Goal: Task Accomplishment & Management: Use online tool/utility

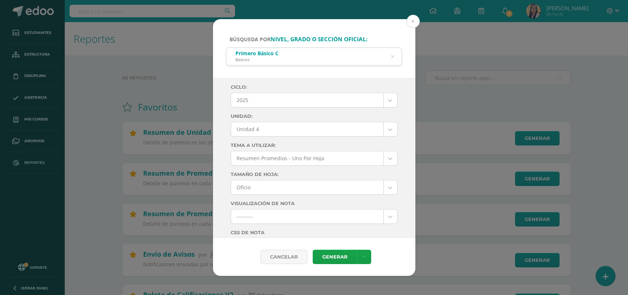
select select "Unidad 4"
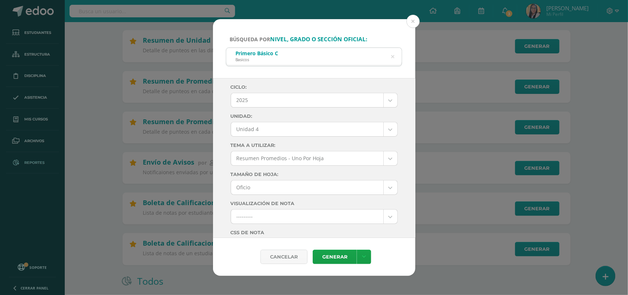
scroll to position [184, 0]
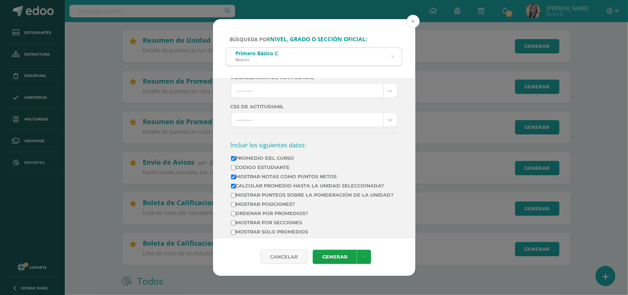
click at [415, 20] on button at bounding box center [413, 21] width 13 height 13
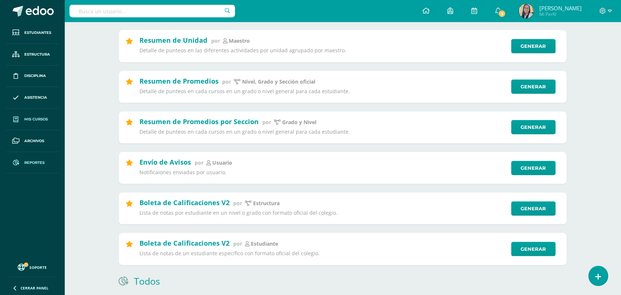
click at [41, 117] on span "Mis cursos" at bounding box center [36, 119] width 24 height 6
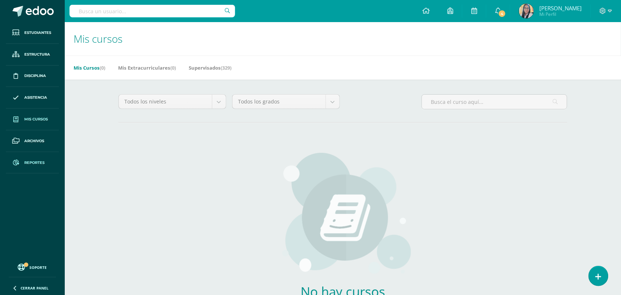
click at [31, 163] on span "Reportes" at bounding box center [34, 163] width 20 height 6
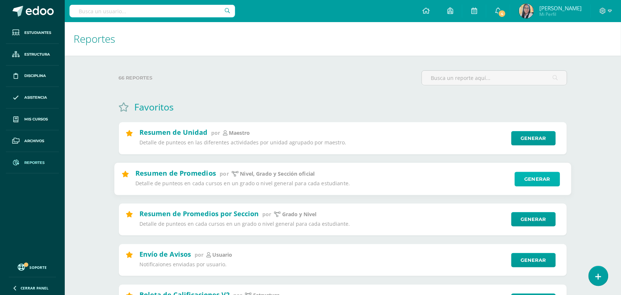
click at [529, 178] on link "Generar" at bounding box center [537, 178] width 45 height 15
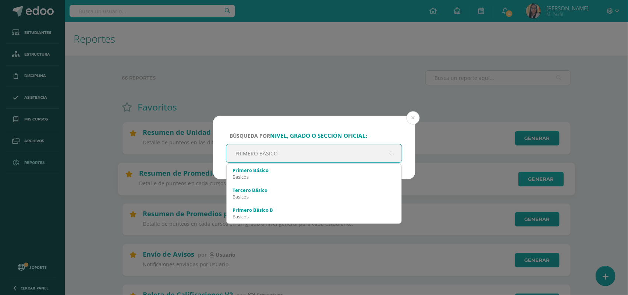
type input "PRIMERO BÁSICO A"
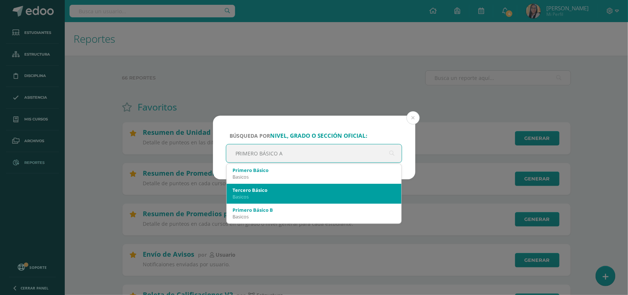
scroll to position [46, 0]
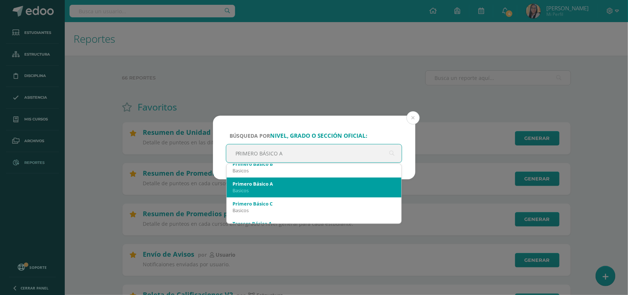
click at [256, 183] on div "Primero Básico A" at bounding box center [314, 183] width 163 height 7
click at [256, 183] on div "Búsqueda por nivel, grado o sección oficial: PRIMERO BÁSICO A PRIMERO BÁSICO A …" at bounding box center [314, 147] width 628 height 295
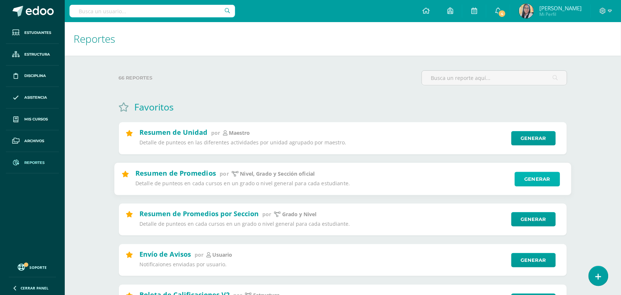
click at [527, 178] on link "Generar" at bounding box center [537, 178] width 45 height 15
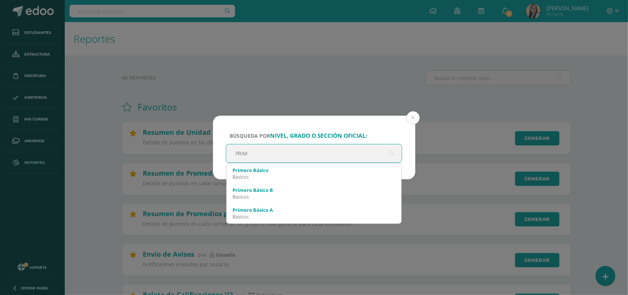
type input "PRIME"
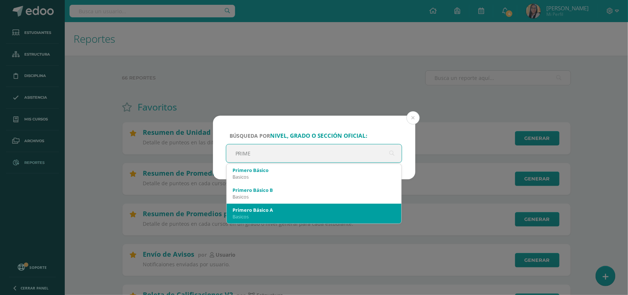
click at [272, 220] on div "Primero Básico A Basicos" at bounding box center [314, 213] width 163 height 19
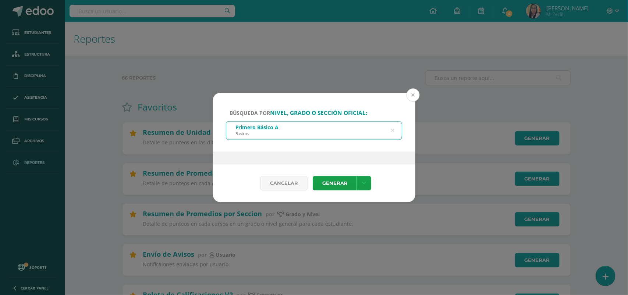
click at [414, 93] on button at bounding box center [413, 94] width 13 height 13
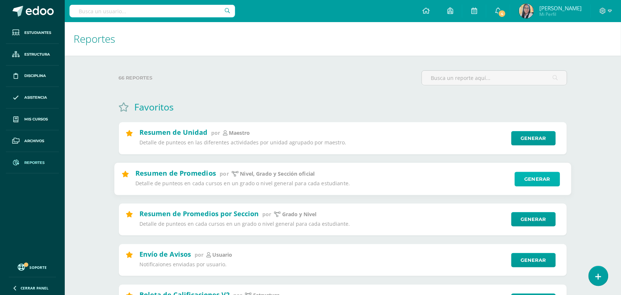
click at [540, 181] on link "Generar" at bounding box center [537, 178] width 45 height 15
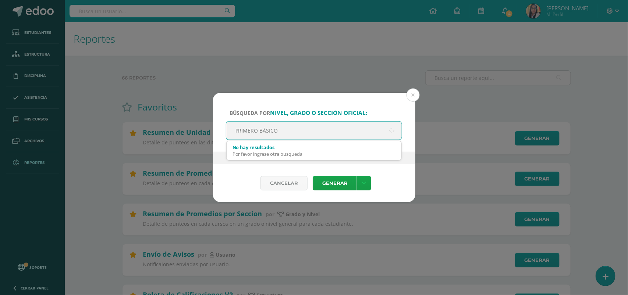
type input "PRIMERO BÁSICO A"
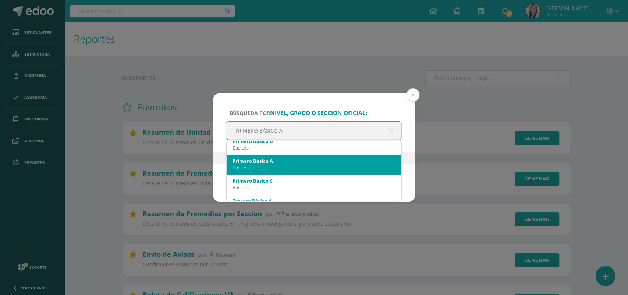
click at [261, 162] on div "Primero Básico A" at bounding box center [314, 161] width 163 height 7
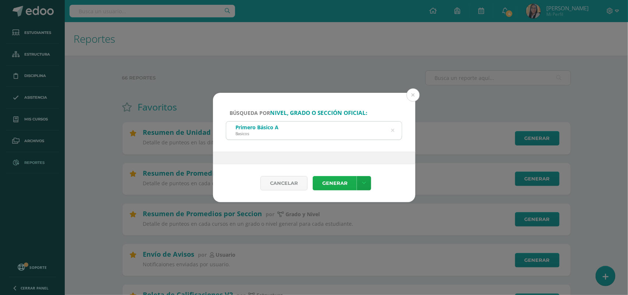
click at [341, 186] on link "Generar" at bounding box center [335, 183] width 44 height 14
click at [332, 180] on link "Generar" at bounding box center [335, 183] width 44 height 14
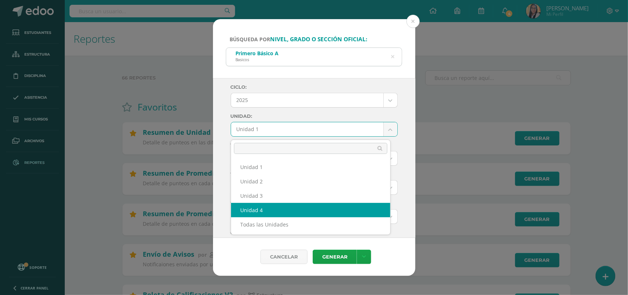
select select "Unidad 4"
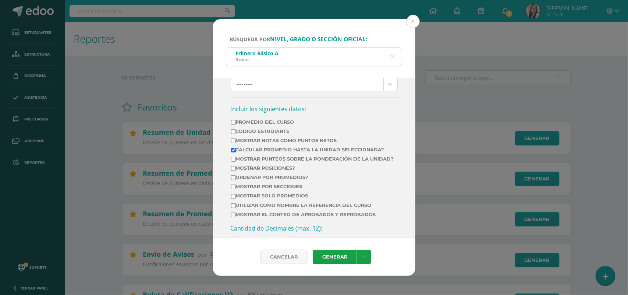
scroll to position [230, 0]
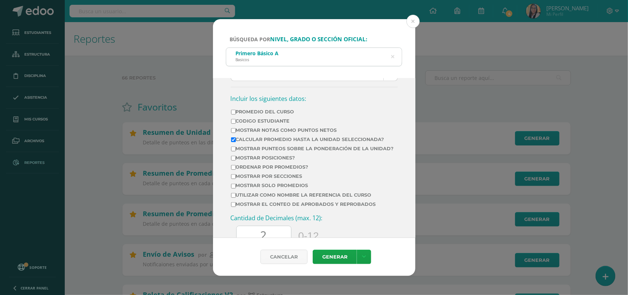
click at [234, 114] on input "Promedio del Curso" at bounding box center [233, 112] width 5 height 5
checkbox input "true"
click at [233, 133] on input "Mostrar Notas Como Puntos Netos" at bounding box center [233, 130] width 5 height 5
checkbox input "true"
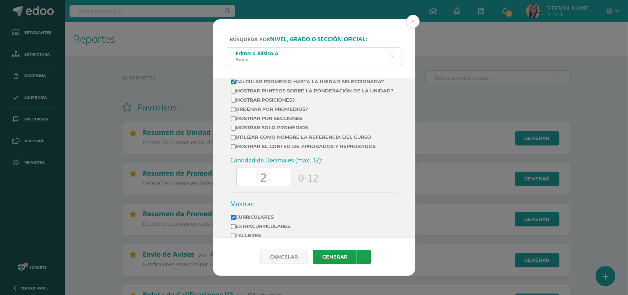
scroll to position [322, 0]
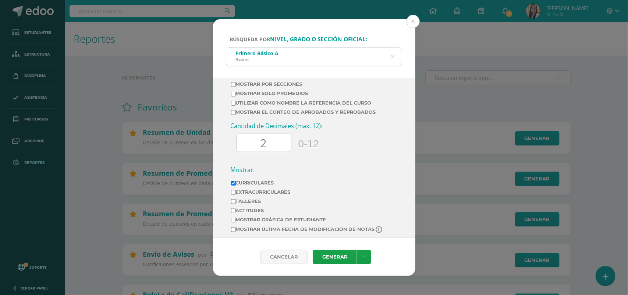
click at [272, 152] on input "2" at bounding box center [264, 143] width 54 height 18
click at [341, 255] on link "Generar" at bounding box center [335, 257] width 44 height 14
click at [414, 21] on button at bounding box center [413, 21] width 13 height 13
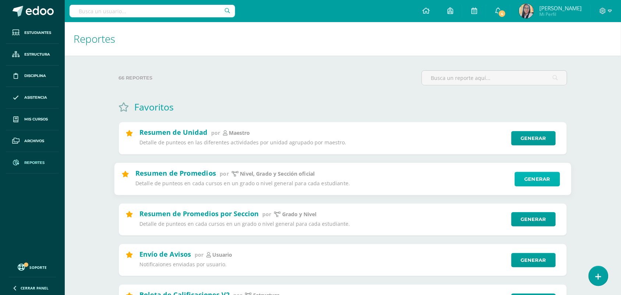
click at [526, 177] on link "Generar" at bounding box center [537, 178] width 45 height 15
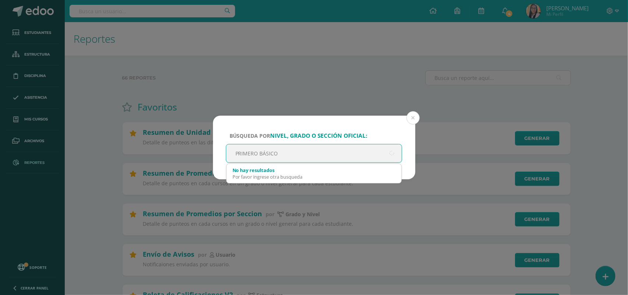
type input "PRIMERO BÁSICO B"
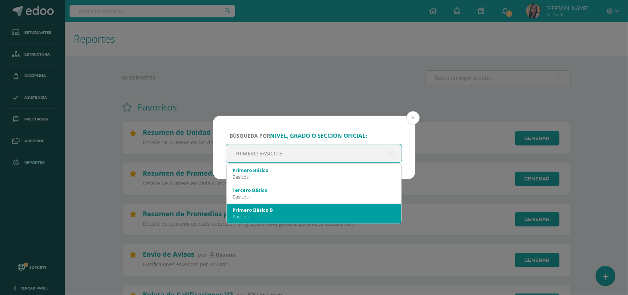
click at [272, 216] on div "Basicos" at bounding box center [314, 216] width 163 height 7
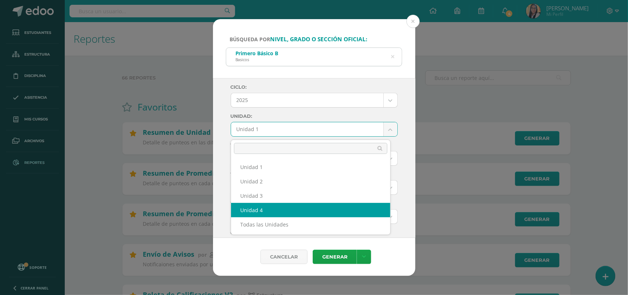
select select "Unidad 4"
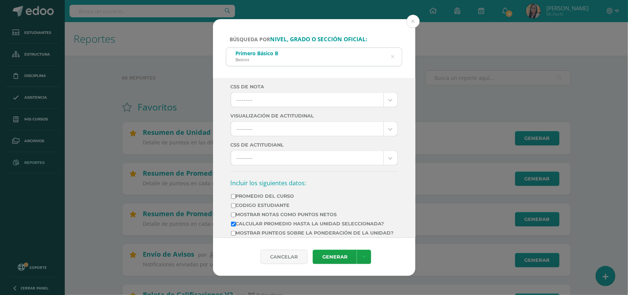
scroll to position [230, 0]
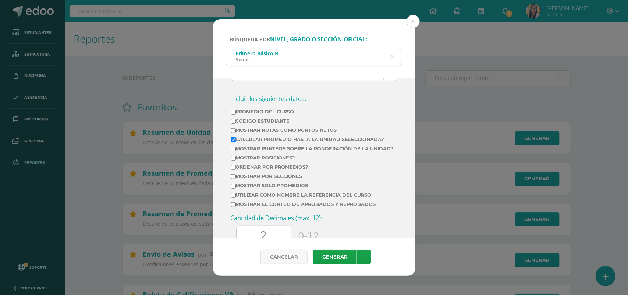
click at [234, 114] on input "Promedio del Curso" at bounding box center [233, 112] width 5 height 5
checkbox input "true"
click at [233, 133] on input "Mostrar Notas Como Puntos Netos" at bounding box center [233, 130] width 5 height 5
checkbox input "true"
click at [341, 258] on link "Generar" at bounding box center [335, 257] width 44 height 14
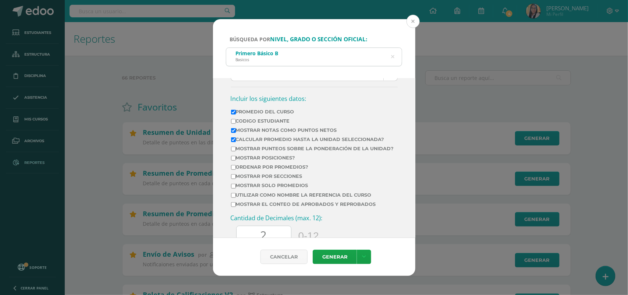
click at [412, 19] on button at bounding box center [413, 21] width 13 height 13
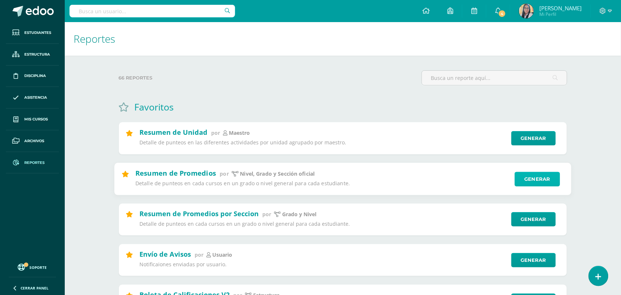
click at [521, 177] on link "Generar" at bounding box center [537, 178] width 45 height 15
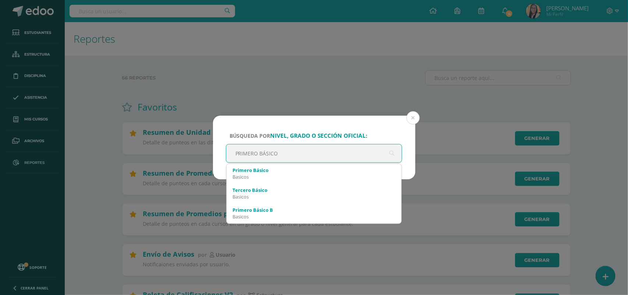
type input "PRIMERO BÁSICO C"
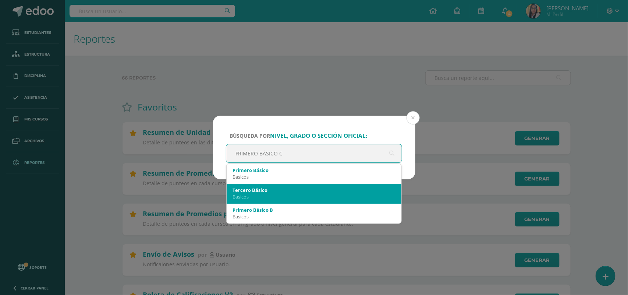
scroll to position [46, 0]
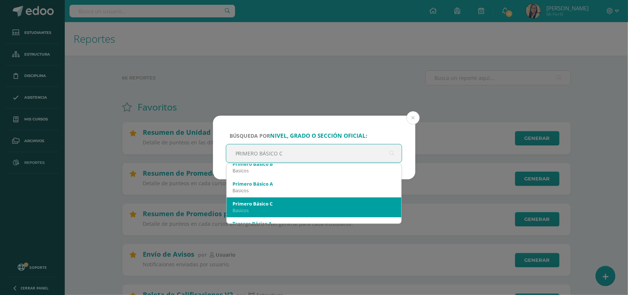
click at [273, 200] on div "Primero Básico C" at bounding box center [314, 203] width 163 height 7
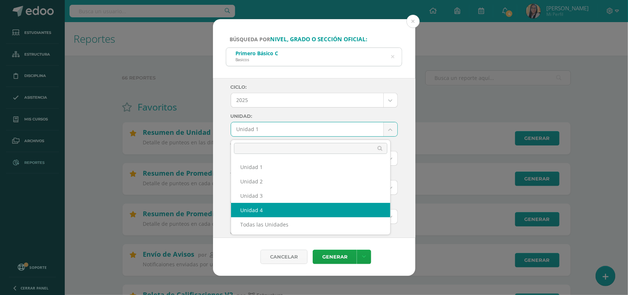
select select "Unidad 4"
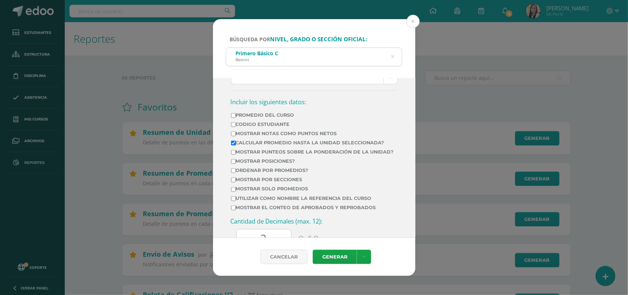
scroll to position [230, 0]
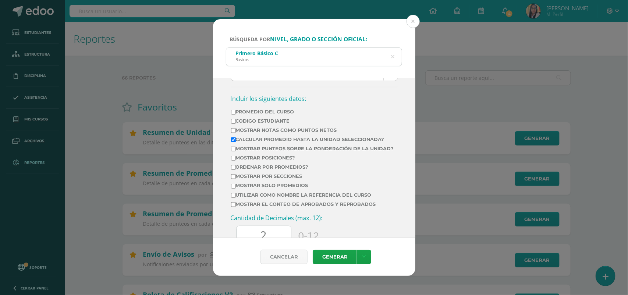
click at [232, 114] on input "Promedio del Curso" at bounding box center [233, 112] width 5 height 5
checkbox input "true"
click at [233, 133] on input "Mostrar Notas Como Puntos Netos" at bounding box center [233, 130] width 5 height 5
checkbox input "true"
click at [339, 254] on link "Generar" at bounding box center [335, 257] width 44 height 14
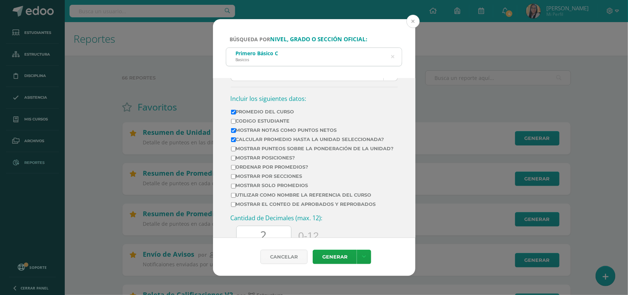
click at [411, 22] on button at bounding box center [413, 21] width 13 height 13
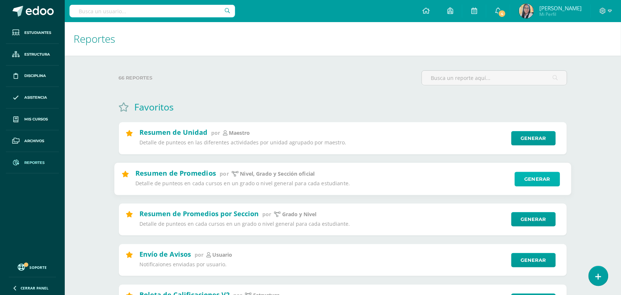
click at [533, 182] on link "Generar" at bounding box center [537, 178] width 45 height 15
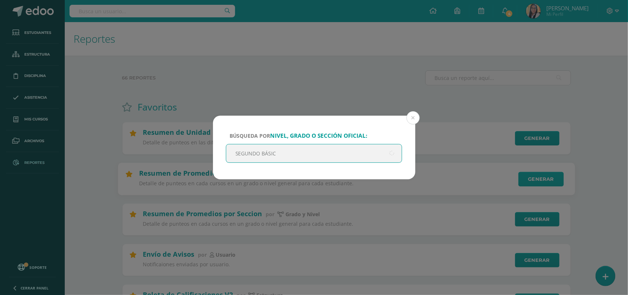
type input "SEGUNDO BÁSICO"
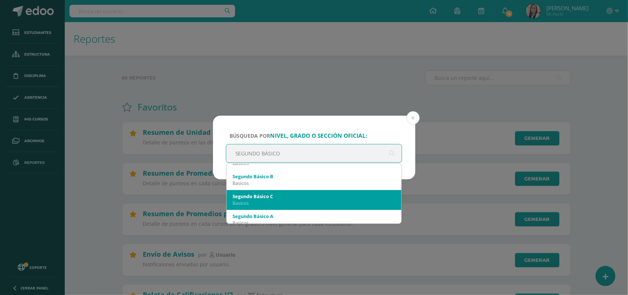
scroll to position [20, 0]
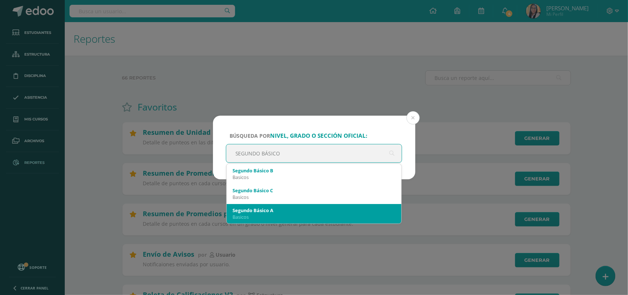
click at [254, 216] on div "Basicos" at bounding box center [314, 216] width 163 height 7
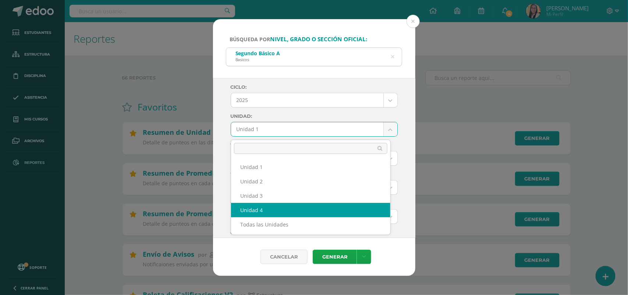
select select "Unidad 4"
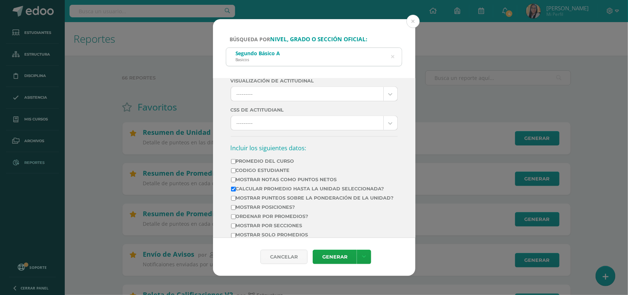
scroll to position [184, 0]
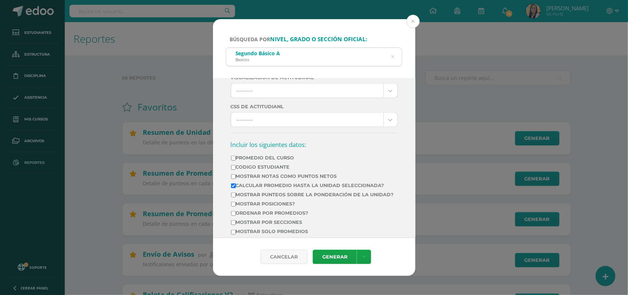
click at [234, 160] on input "Promedio del Curso" at bounding box center [233, 158] width 5 height 5
checkbox input "true"
click at [233, 179] on input "Mostrar Notas Como Puntos Netos" at bounding box center [233, 176] width 5 height 5
checkbox input "true"
click at [334, 256] on link "Generar" at bounding box center [335, 257] width 44 height 14
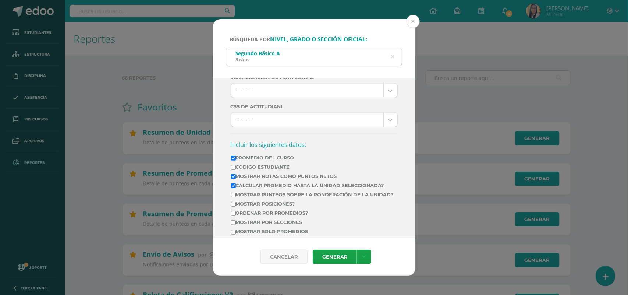
click at [413, 20] on button at bounding box center [413, 21] width 13 height 13
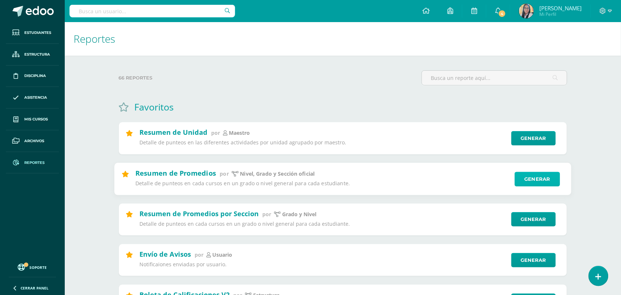
click at [532, 179] on link "Generar" at bounding box center [537, 178] width 45 height 15
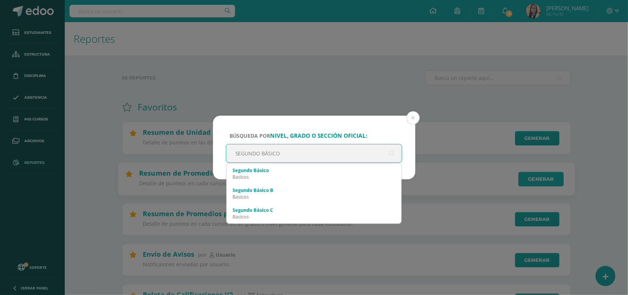
type input "SEGUNDO BÁSICO"
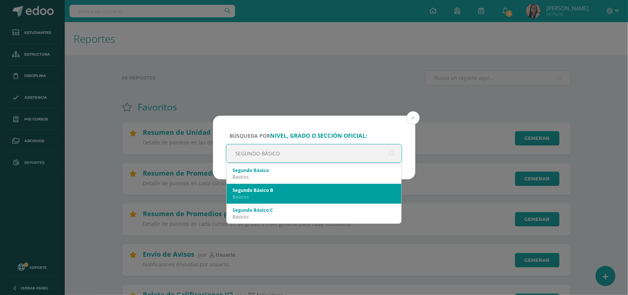
click at [241, 194] on div "Basicos" at bounding box center [314, 196] width 163 height 7
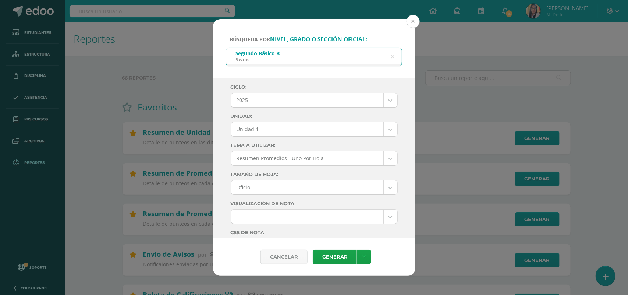
click at [411, 21] on button at bounding box center [413, 21] width 13 height 13
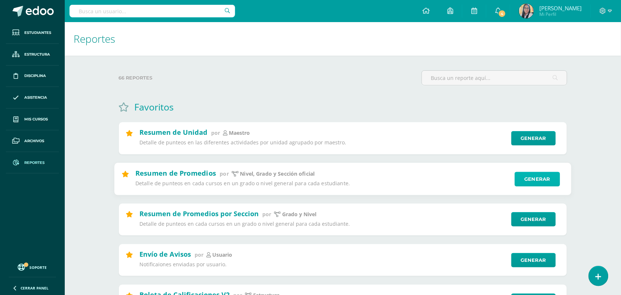
click at [527, 181] on link "Generar" at bounding box center [537, 178] width 45 height 15
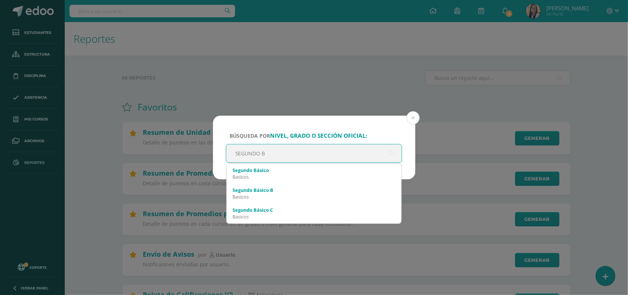
type input "SEGUNDO BÁ"
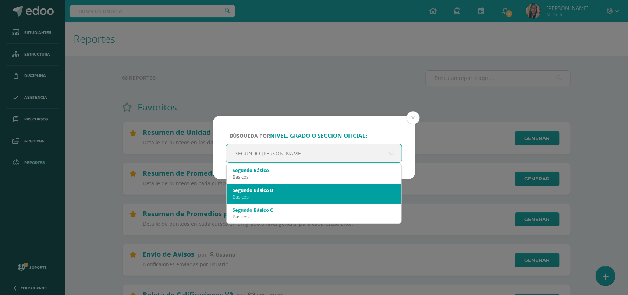
click at [245, 195] on div "Basicos" at bounding box center [314, 196] width 163 height 7
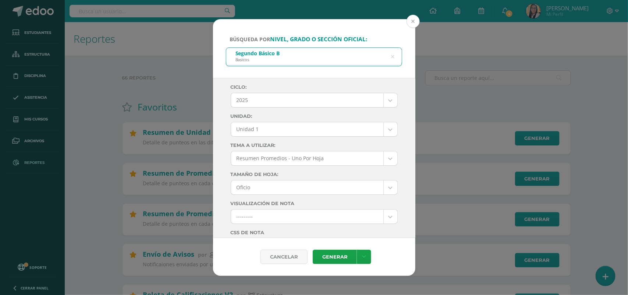
click at [413, 20] on button at bounding box center [413, 21] width 13 height 13
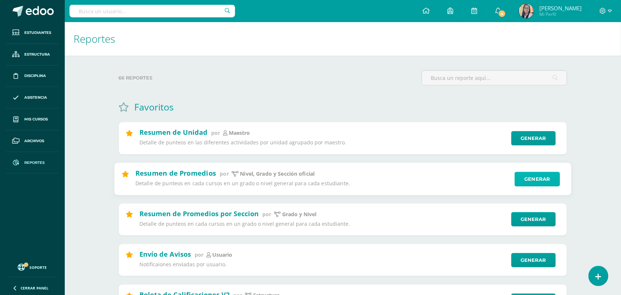
drag, startPoint x: 530, startPoint y: 182, endPoint x: 534, endPoint y: 178, distance: 5.5
click at [531, 181] on link "Generar" at bounding box center [537, 178] width 45 height 15
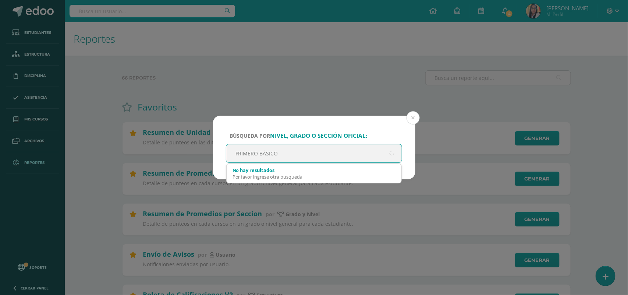
type input "PRIMERO BÁSICO B"
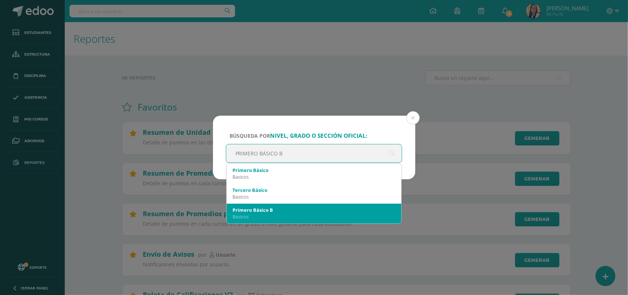
click at [261, 213] on div "Basicos" at bounding box center [314, 216] width 163 height 7
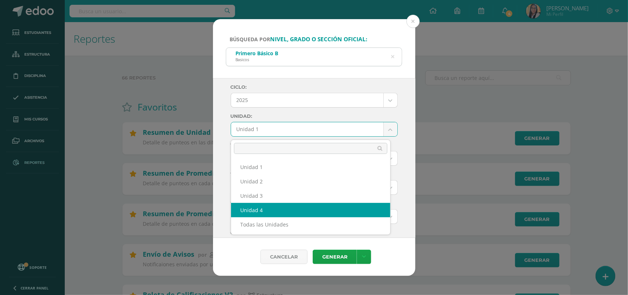
select select "Unidad 4"
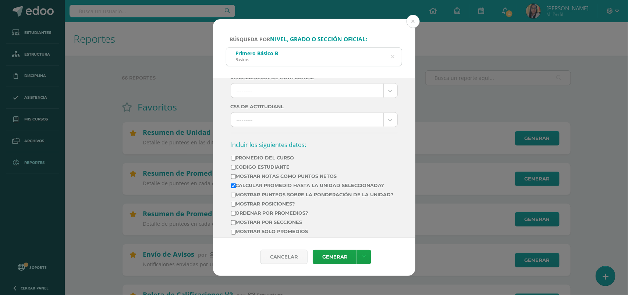
click at [234, 160] on input "Promedio del Curso" at bounding box center [233, 158] width 5 height 5
checkbox input "true"
click at [231, 179] on input "Mostrar Notas Como Puntos Netos" at bounding box center [233, 176] width 5 height 5
checkbox input "true"
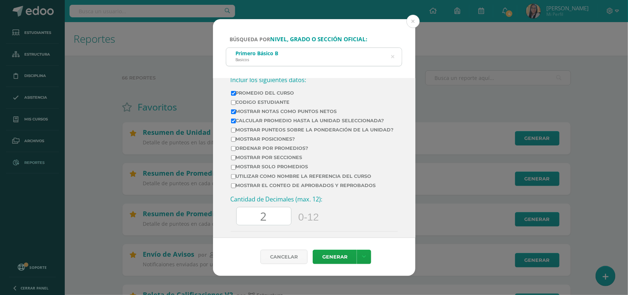
scroll to position [322, 0]
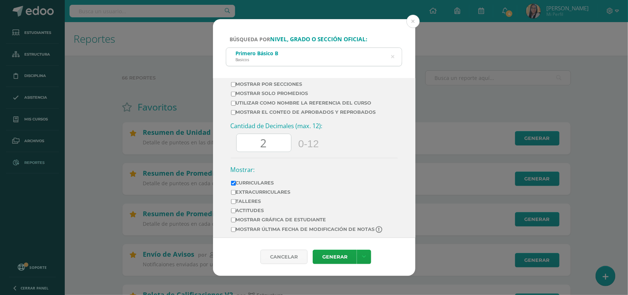
click at [272, 152] on input "2" at bounding box center [264, 143] width 54 height 18
click at [343, 254] on link "Generar" at bounding box center [335, 257] width 44 height 14
click at [412, 20] on button at bounding box center [413, 21] width 13 height 13
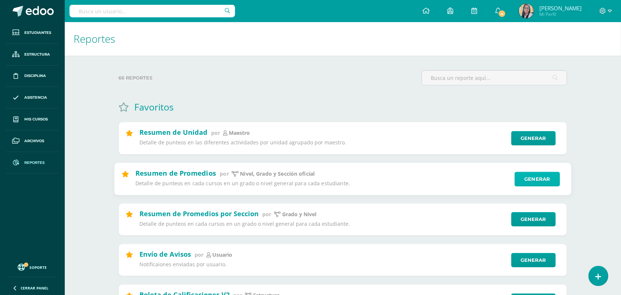
click at [539, 182] on link "Generar" at bounding box center [537, 178] width 45 height 15
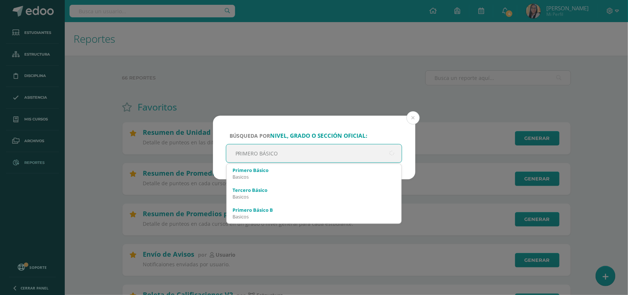
type input "PRIMERO BÁSICO"
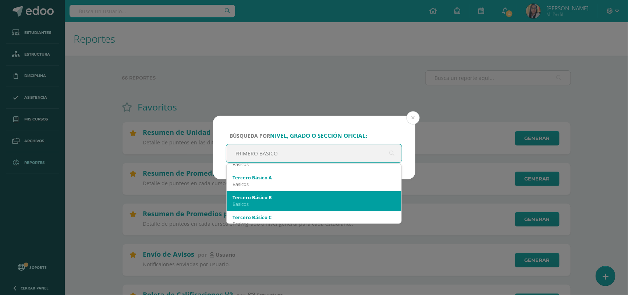
scroll to position [46, 0]
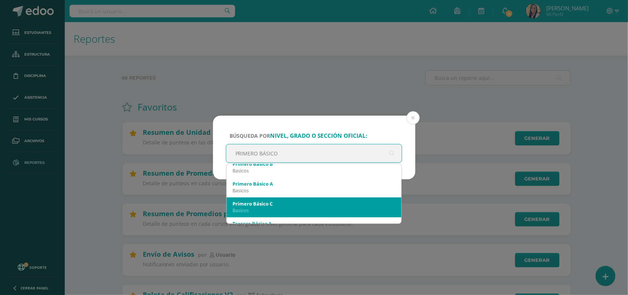
click at [268, 210] on div "Basicos" at bounding box center [314, 210] width 163 height 7
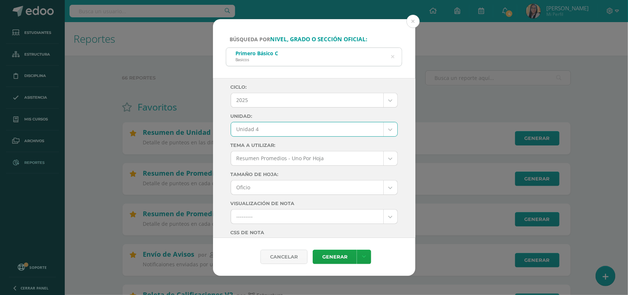
select select "Unidad 4"
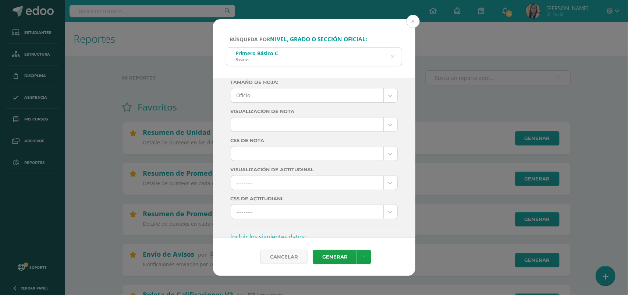
scroll to position [184, 0]
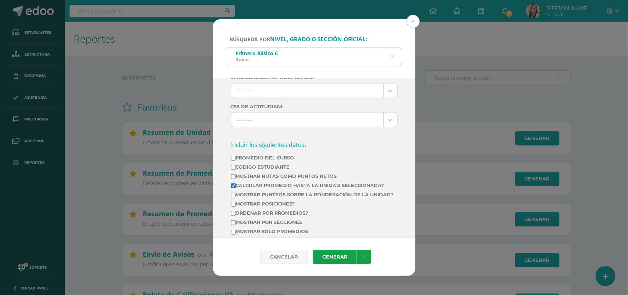
click at [234, 160] on input "Promedio del Curso" at bounding box center [233, 158] width 5 height 5
checkbox input "true"
click at [233, 179] on input "Mostrar Notas Como Puntos Netos" at bounding box center [233, 176] width 5 height 5
checkbox input "true"
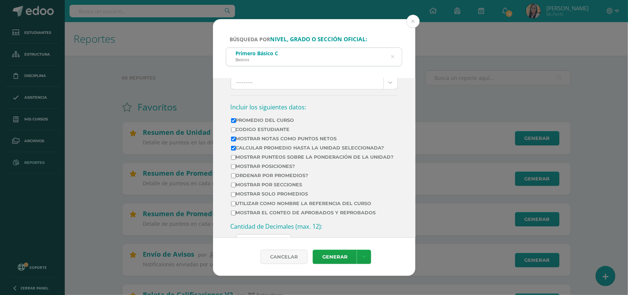
scroll to position [276, 0]
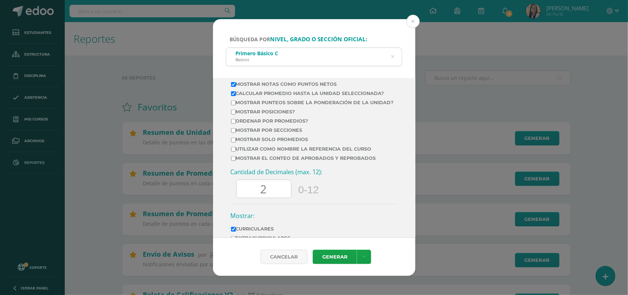
click at [275, 198] on input "2" at bounding box center [264, 189] width 54 height 18
click at [342, 252] on link "Generar" at bounding box center [335, 257] width 44 height 14
click at [413, 21] on button at bounding box center [413, 21] width 13 height 13
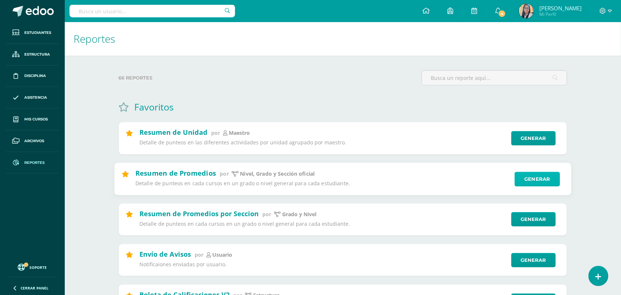
click at [523, 176] on link "Generar" at bounding box center [537, 178] width 45 height 15
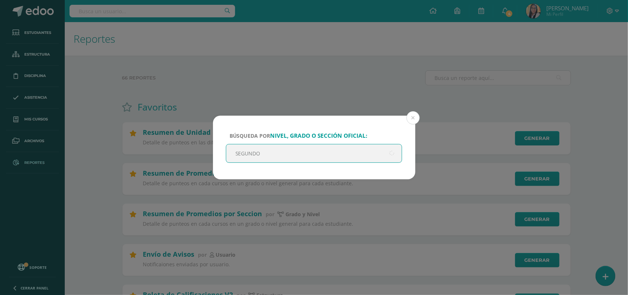
type input "SEGUNDO"
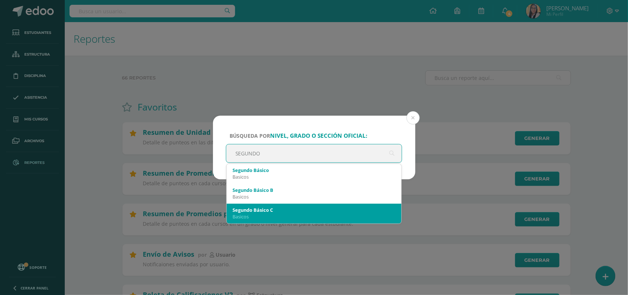
scroll to position [20, 0]
click at [252, 212] on div "Segundo Básico A" at bounding box center [314, 210] width 163 height 7
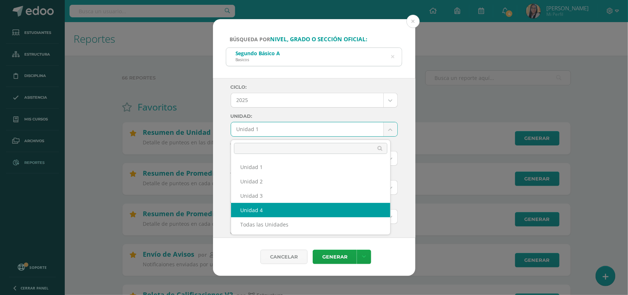
select select "Unidad 4"
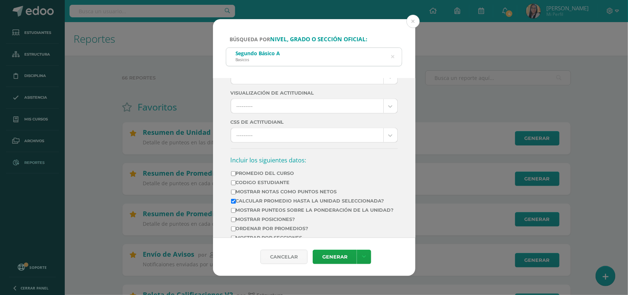
scroll to position [184, 0]
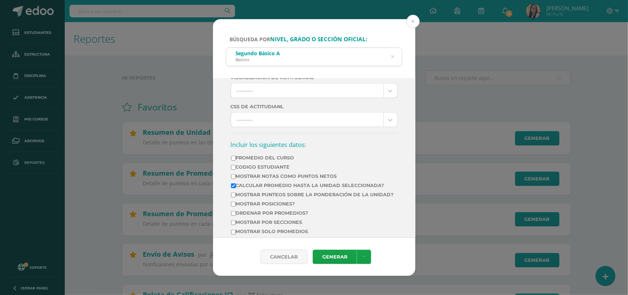
click at [234, 160] on input "Promedio del Curso" at bounding box center [233, 158] width 5 height 5
checkbox input "true"
click at [234, 179] on input "Mostrar Notas Como Puntos Netos" at bounding box center [233, 176] width 5 height 5
checkbox input "true"
click at [342, 258] on link "Generar" at bounding box center [335, 257] width 44 height 14
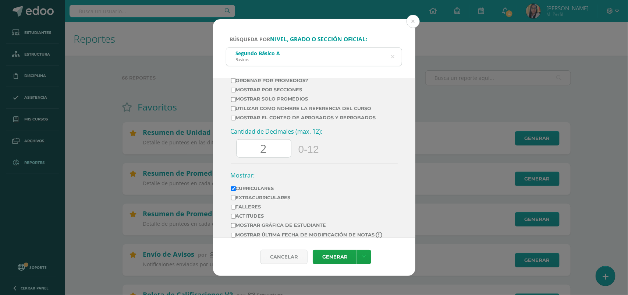
scroll to position [322, 0]
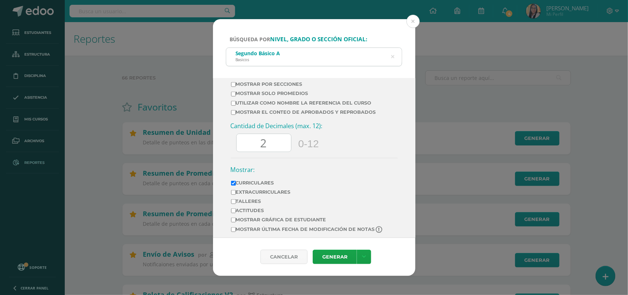
click at [273, 152] on input "2" at bounding box center [264, 143] width 54 height 18
click at [333, 256] on link "Generar" at bounding box center [335, 257] width 44 height 14
click at [413, 21] on button at bounding box center [413, 21] width 13 height 13
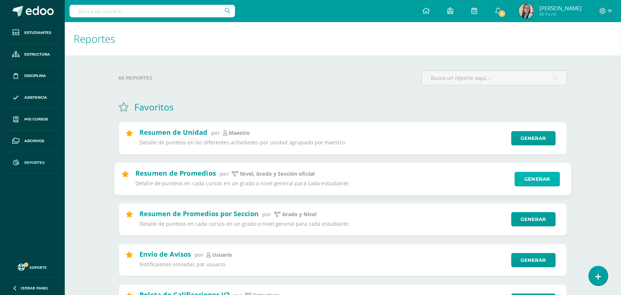
click at [534, 178] on link "Generar" at bounding box center [537, 178] width 45 height 15
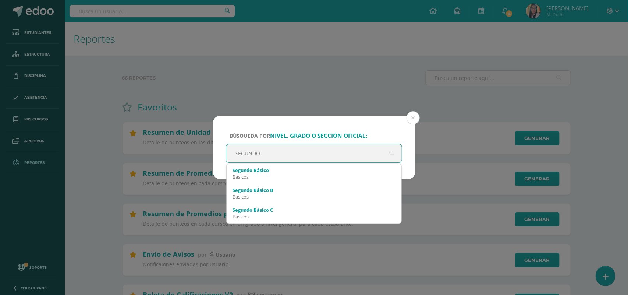
type input "SEGUNDO B"
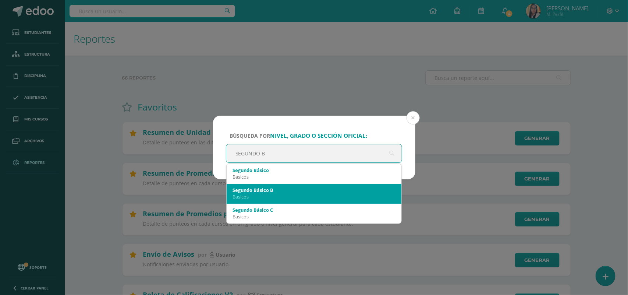
click at [259, 193] on div "Basicos" at bounding box center [314, 196] width 163 height 7
click at [259, 193] on div "Búsqueda por nivel, grado o sección oficial: SEGUNDO B Segundo Básico Basicos S…" at bounding box center [314, 147] width 628 height 295
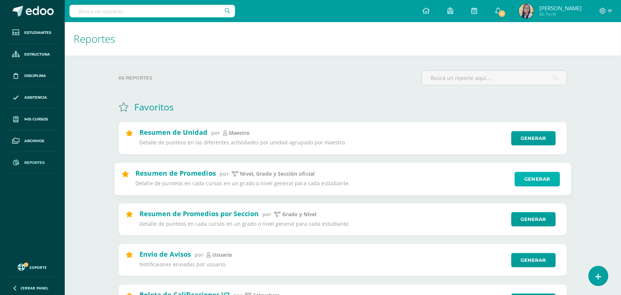
click at [545, 177] on link "Generar" at bounding box center [537, 178] width 45 height 15
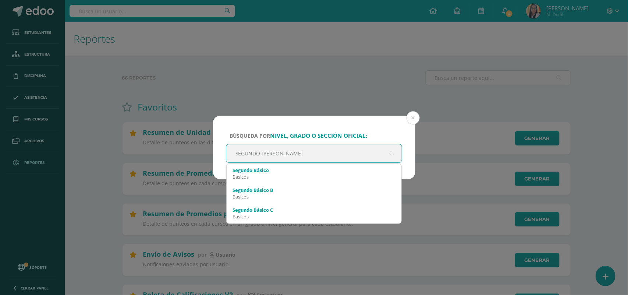
type input "SEGUNDO BÁS"
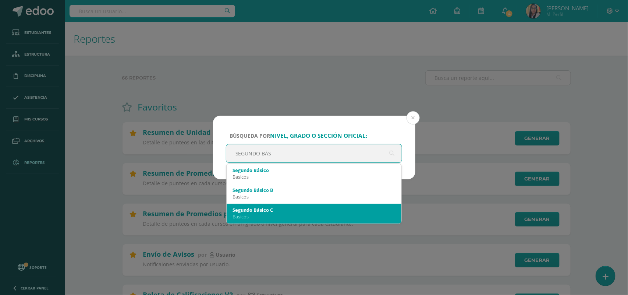
click at [264, 212] on div "Segundo Básico C" at bounding box center [314, 209] width 163 height 7
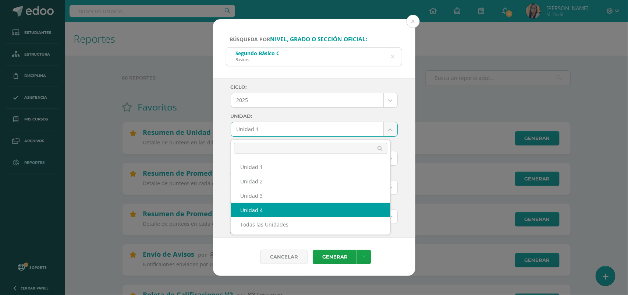
select select "Unidad 4"
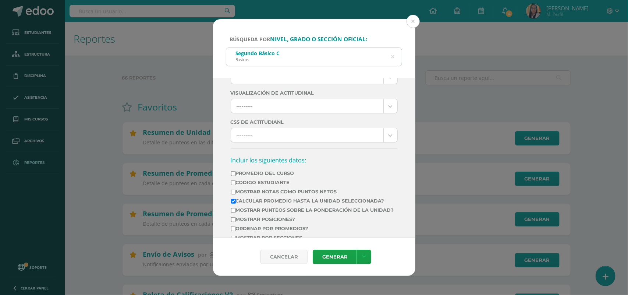
scroll to position [184, 0]
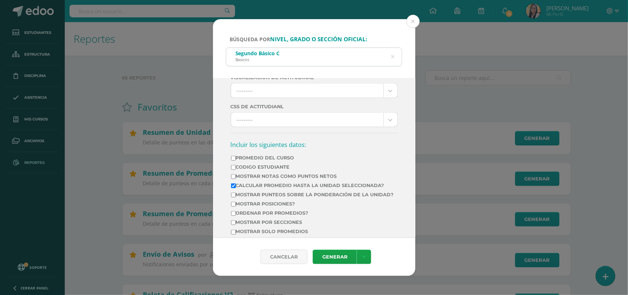
click at [234, 160] on input "Promedio del Curso" at bounding box center [233, 158] width 5 height 5
checkbox input "true"
click at [234, 179] on input "Mostrar Notas Como Puntos Netos" at bounding box center [233, 176] width 5 height 5
checkbox input "true"
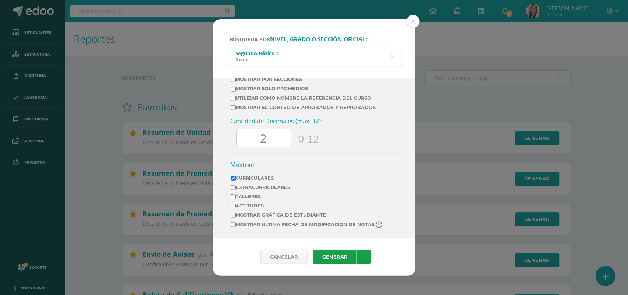
scroll to position [345, 0]
click at [271, 139] on input "2" at bounding box center [264, 138] width 54 height 18
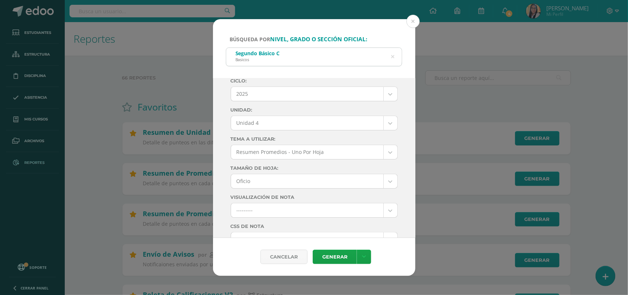
scroll to position [0, 0]
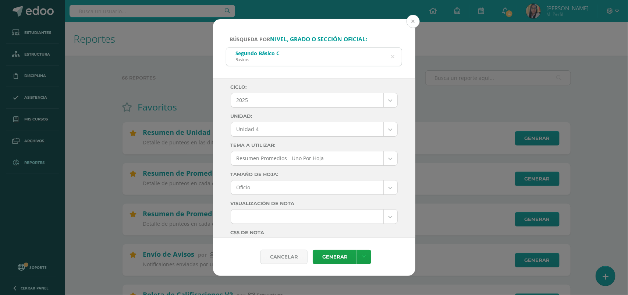
click at [413, 20] on button at bounding box center [413, 21] width 13 height 13
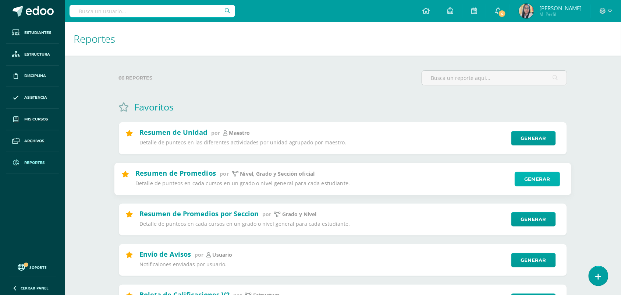
click at [548, 178] on link "Generar" at bounding box center [537, 178] width 45 height 15
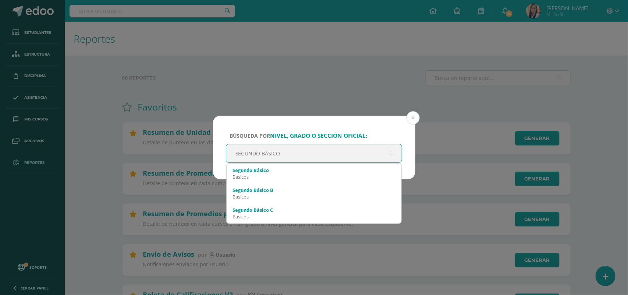
type input "SEGUNDO BÁSICO"
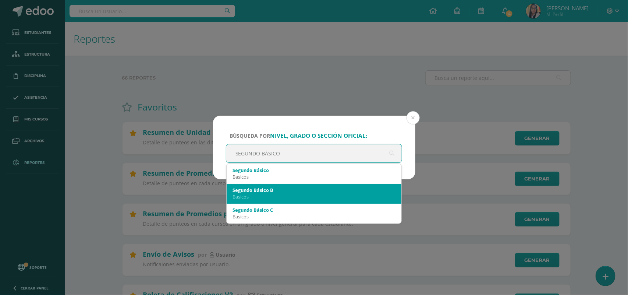
click at [241, 197] on div "Basicos" at bounding box center [314, 196] width 163 height 7
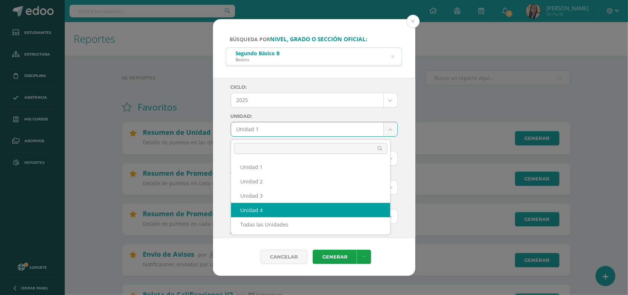
select select "Unidad 4"
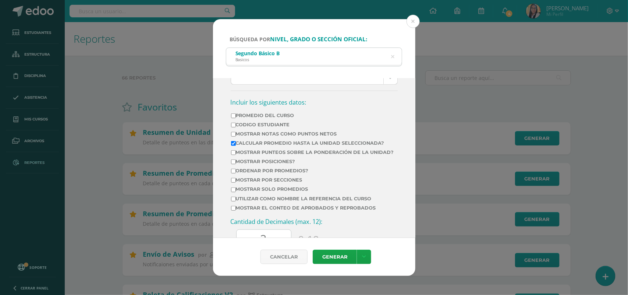
scroll to position [230, 0]
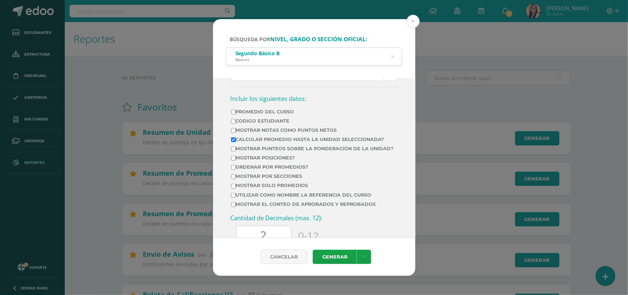
click at [234, 114] on input "Promedio del Curso" at bounding box center [233, 112] width 5 height 5
checkbox input "true"
click at [234, 133] on input "Mostrar Notas Como Puntos Netos" at bounding box center [233, 130] width 5 height 5
checkbox input "true"
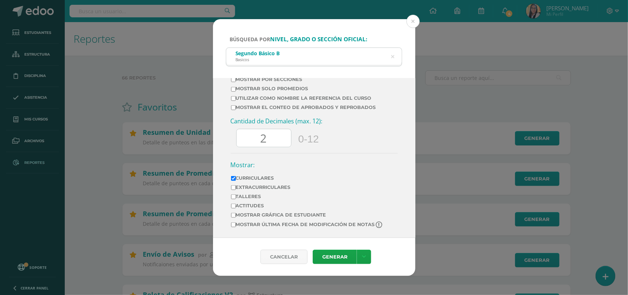
scroll to position [345, 0]
click at [272, 133] on input "2" at bounding box center [264, 138] width 54 height 18
click at [332, 254] on link "Generar" at bounding box center [335, 257] width 44 height 14
click at [412, 21] on button at bounding box center [413, 21] width 13 height 13
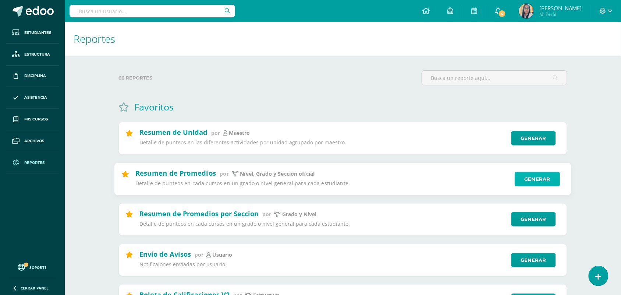
drag, startPoint x: 545, startPoint y: 179, endPoint x: 544, endPoint y: 185, distance: 6.4
click at [544, 178] on link "Generar" at bounding box center [537, 178] width 45 height 15
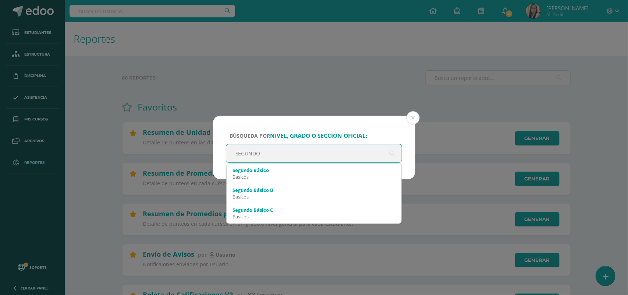
type input "SEGUNDO B"
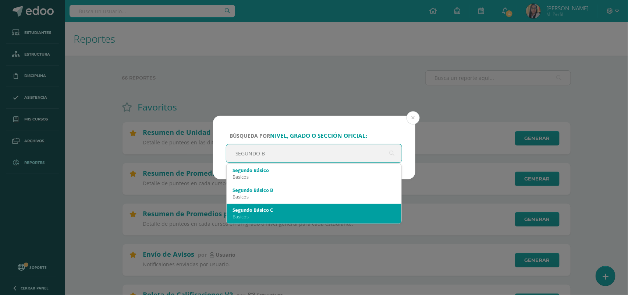
click at [256, 212] on div "Segundo Básico C" at bounding box center [314, 209] width 163 height 7
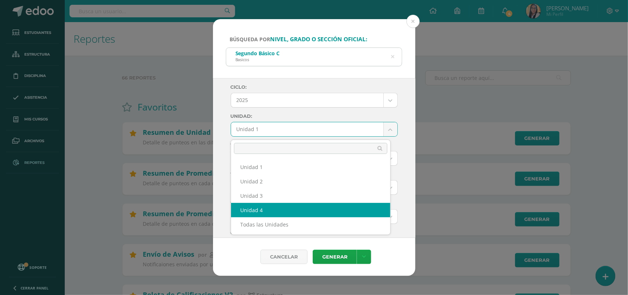
select select "Unidad 4"
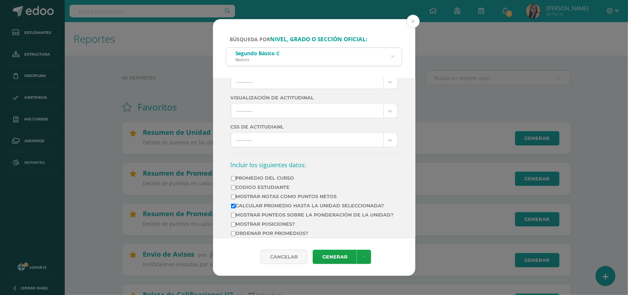
scroll to position [184, 0]
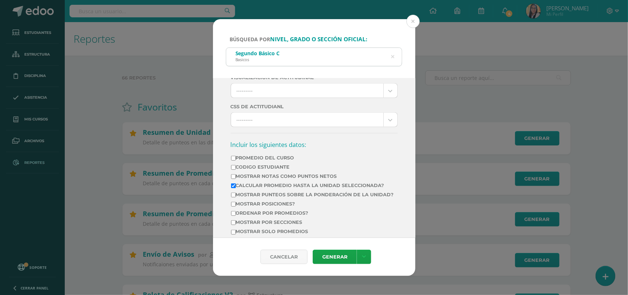
click at [234, 160] on input "Promedio del Curso" at bounding box center [233, 158] width 5 height 5
checkbox input "true"
click at [234, 179] on input "Mostrar Notas Como Puntos Netos" at bounding box center [233, 176] width 5 height 5
checkbox input "true"
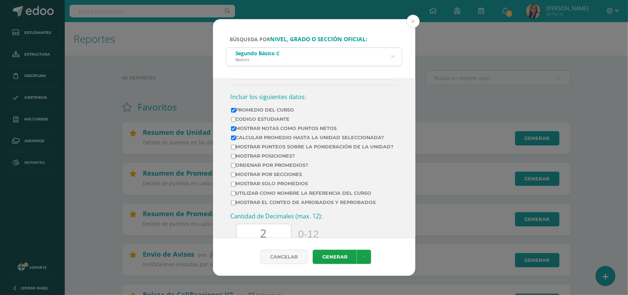
scroll to position [276, 0]
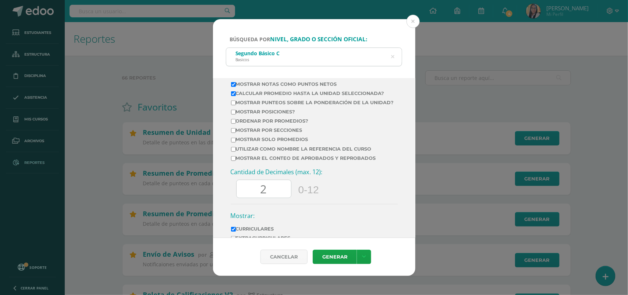
click at [268, 198] on input "2" at bounding box center [264, 189] width 54 height 18
click at [338, 253] on link "Generar" at bounding box center [335, 257] width 44 height 14
click at [413, 21] on button at bounding box center [413, 21] width 13 height 13
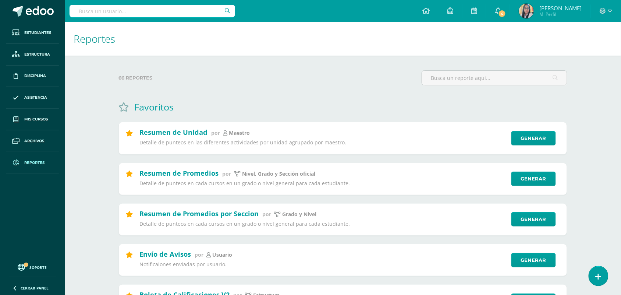
click at [106, 13] on input "text" at bounding box center [153, 11] width 166 height 13
click at [538, 178] on link "Generar" at bounding box center [537, 178] width 45 height 15
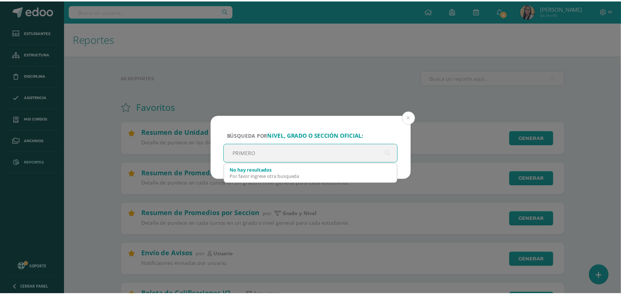
scroll to position [0, 0]
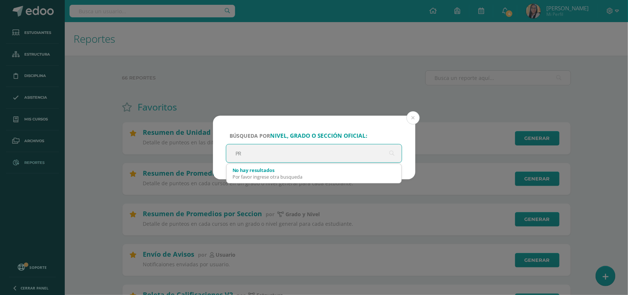
type input "P"
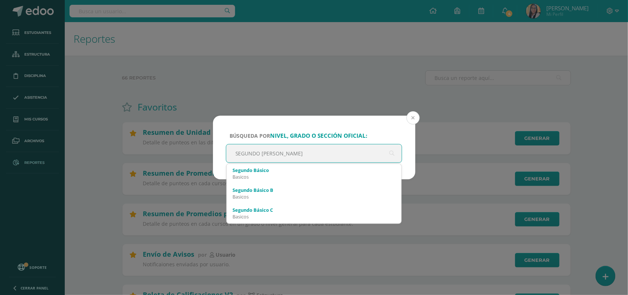
type input "SEGUNDO BÁ"
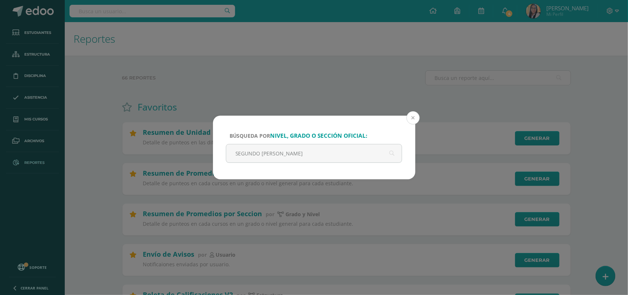
drag, startPoint x: 411, startPoint y: 118, endPoint x: 404, endPoint y: 126, distance: 10.9
click at [413, 118] on button at bounding box center [413, 117] width 13 height 13
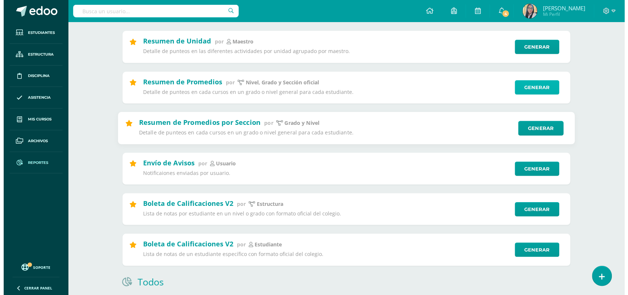
scroll to position [92, 0]
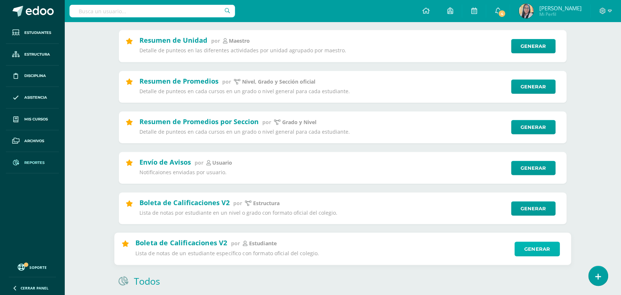
click at [528, 251] on link "Generar" at bounding box center [537, 249] width 45 height 15
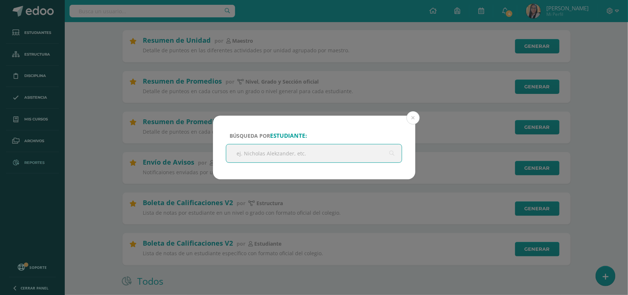
type input "J"
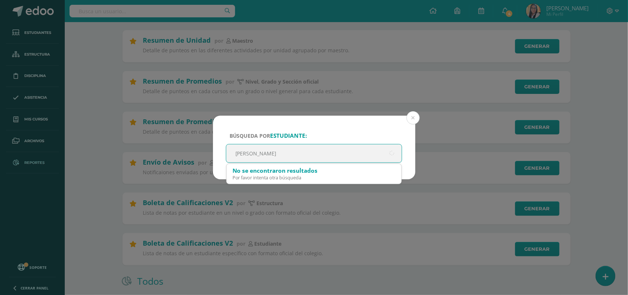
type input "YULISSA FLORES"
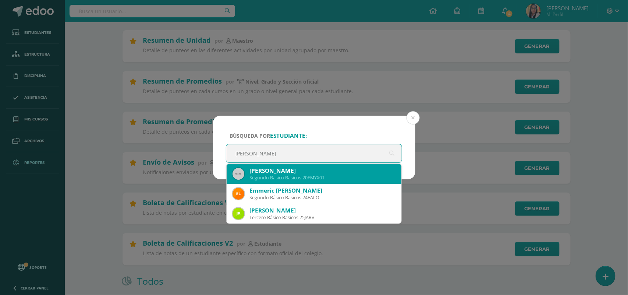
click at [309, 181] on div "Yulissa Ximena Flores Muñoz Segundo Básico Basicos 20FMYX01" at bounding box center [314, 174] width 163 height 20
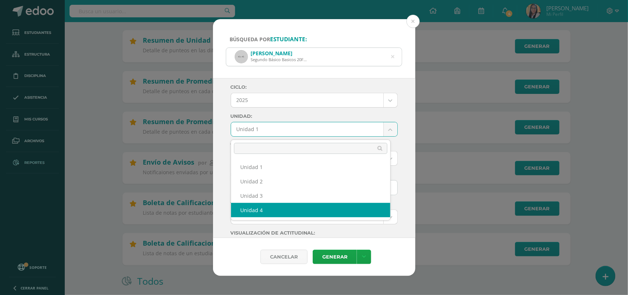
select select "Unidad 4"
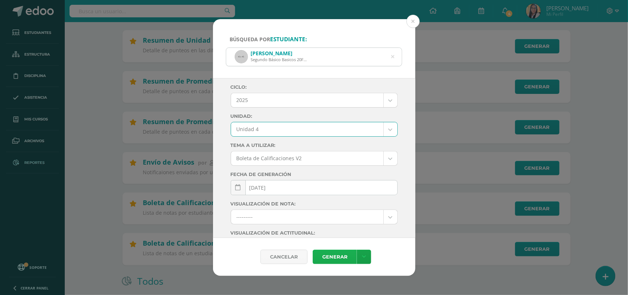
click at [328, 257] on link "Generar" at bounding box center [335, 257] width 44 height 14
